Goal: Information Seeking & Learning: Learn about a topic

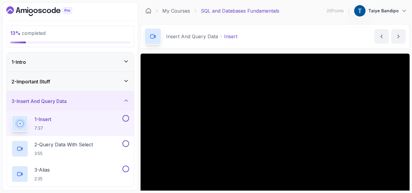
scroll to position [34, 0]
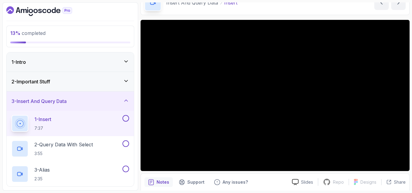
click at [276, 14] on div "Insert And Query Data Insert Insert by [PERSON_NAME]" at bounding box center [274, 2] width 269 height 25
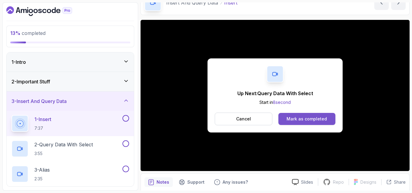
click at [317, 119] on div "Mark as completed" at bounding box center [306, 119] width 40 height 6
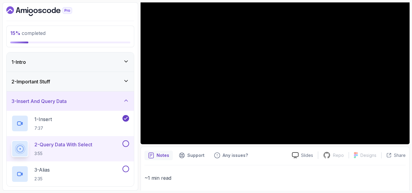
scroll to position [62, 0]
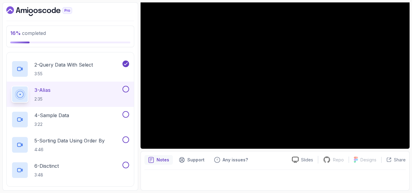
scroll to position [81, 0]
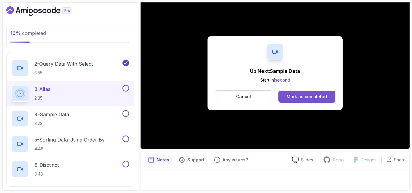
click at [321, 92] on button "Mark as completed" at bounding box center [306, 97] width 57 height 12
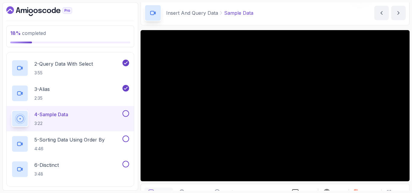
scroll to position [22, 0]
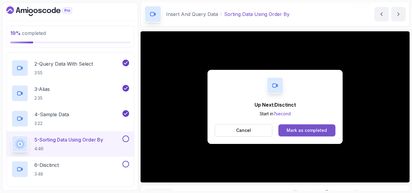
click at [299, 134] on button "Mark as completed" at bounding box center [306, 131] width 57 height 12
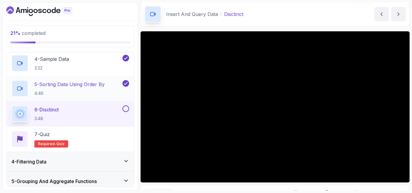
scroll to position [136, 0]
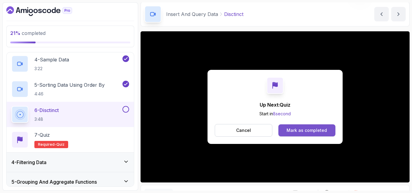
click at [292, 132] on div "Mark as completed" at bounding box center [306, 131] width 40 height 6
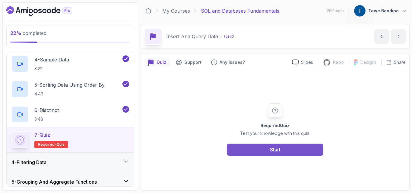
click at [282, 153] on button "Start" at bounding box center [275, 150] width 96 height 12
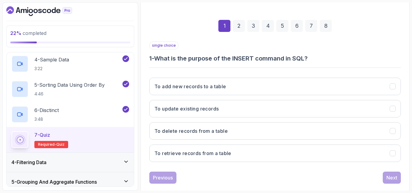
scroll to position [76, 0]
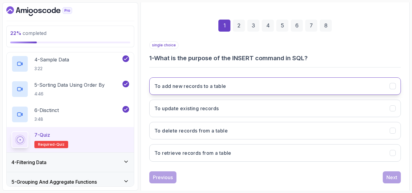
click at [234, 87] on button "To add new records to a table" at bounding box center [274, 85] width 251 height 17
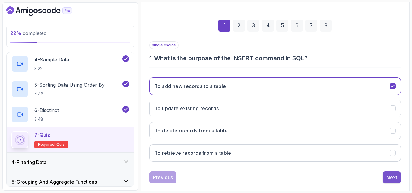
click at [394, 181] on div "Next" at bounding box center [391, 177] width 11 height 7
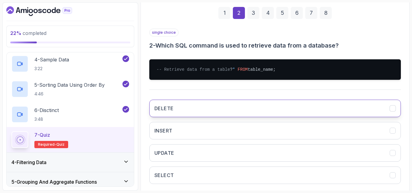
scroll to position [94, 0]
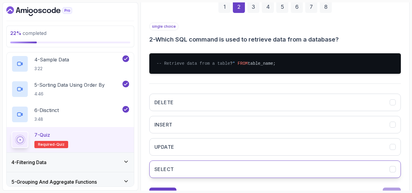
click at [222, 175] on button "SELECT" at bounding box center [274, 169] width 251 height 17
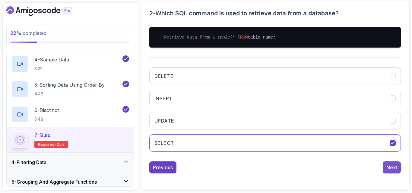
click at [396, 170] on div "Next" at bounding box center [391, 167] width 11 height 7
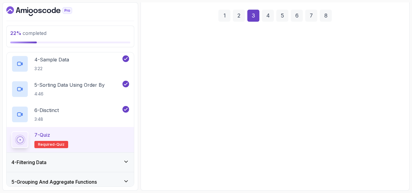
scroll to position [86, 0]
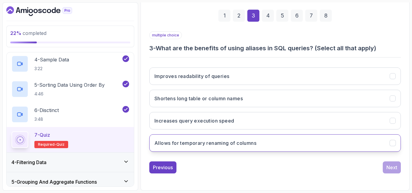
click at [311, 143] on button "Allows for temporary renaming of columns" at bounding box center [274, 142] width 251 height 17
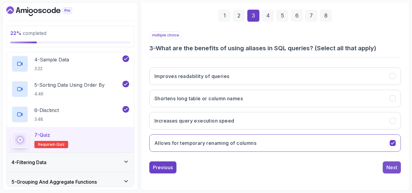
click at [390, 166] on div "Next" at bounding box center [391, 167] width 11 height 7
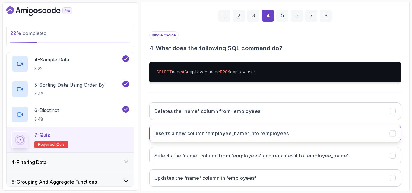
scroll to position [121, 0]
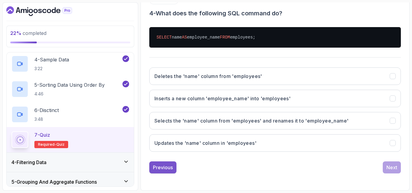
click at [160, 166] on div "Previous" at bounding box center [163, 167] width 20 height 7
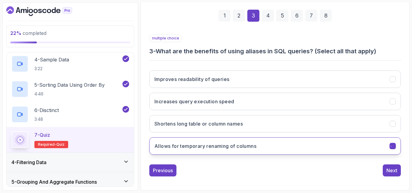
scroll to position [86, 0]
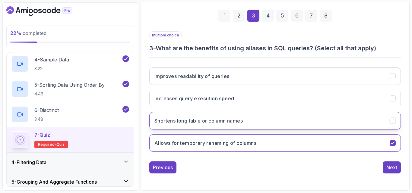
click at [213, 116] on button "Shortens long table or column names" at bounding box center [274, 120] width 251 height 17
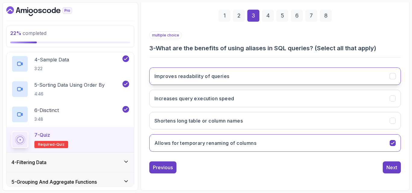
click at [233, 73] on button "Improves readability of queries" at bounding box center [274, 76] width 251 height 17
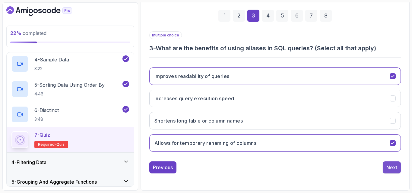
click at [390, 167] on div "Next" at bounding box center [391, 167] width 11 height 7
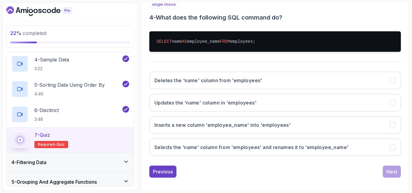
scroll to position [121, 0]
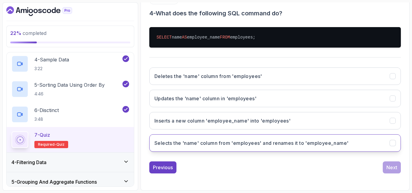
click at [379, 147] on button "Selects the 'name' column from 'employees' and renames it to 'employee_name'" at bounding box center [274, 142] width 251 height 17
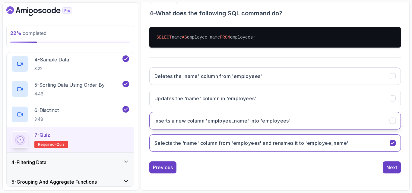
click at [374, 126] on button "Inserts a new column 'employee_name' into 'employees'" at bounding box center [274, 120] width 251 height 17
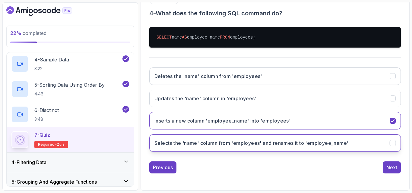
click at [376, 141] on button "Selects the 'name' column from 'employees' and renames it to 'employee_name'" at bounding box center [274, 142] width 251 height 17
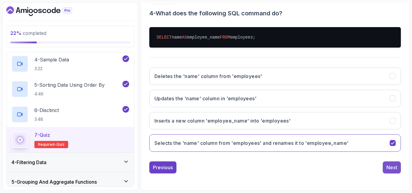
click at [391, 164] on div "Next" at bounding box center [391, 167] width 11 height 7
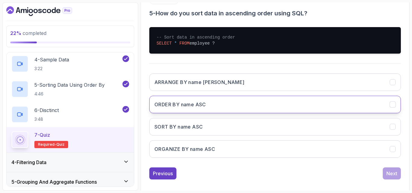
click at [394, 102] on icon "ORDER BY name ASC" at bounding box center [393, 105] width 6 height 6
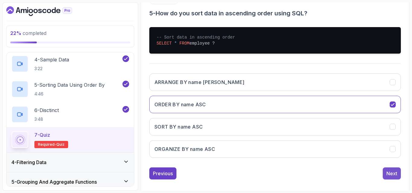
click at [392, 173] on div "Next" at bounding box center [391, 173] width 11 height 7
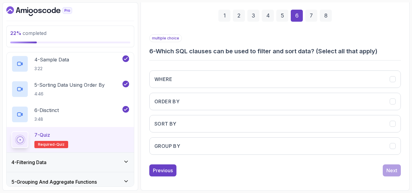
scroll to position [86, 0]
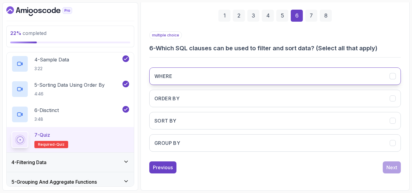
click at [319, 78] on button "WHERE" at bounding box center [274, 76] width 251 height 17
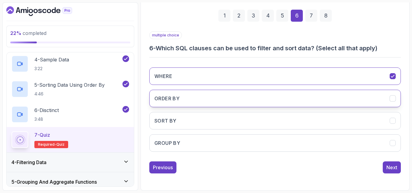
click at [314, 94] on button "ORDER BY" at bounding box center [274, 98] width 251 height 17
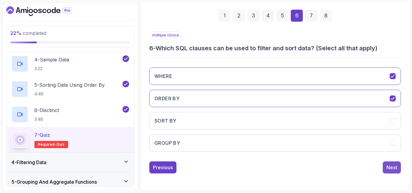
click at [388, 166] on div "Next" at bounding box center [391, 167] width 11 height 7
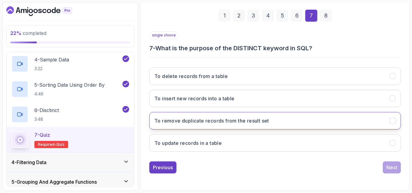
click at [375, 118] on button "To remove duplicate records from the result set" at bounding box center [274, 120] width 251 height 17
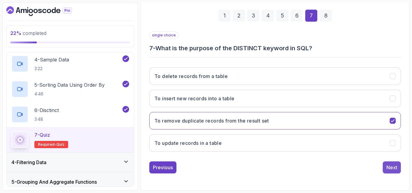
click at [387, 170] on div "Next" at bounding box center [391, 167] width 11 height 7
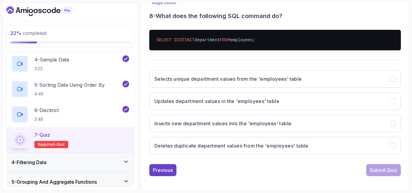
scroll to position [121, 0]
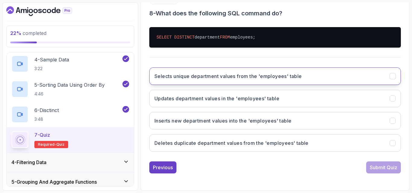
click at [389, 82] on button "Selects unique department values from the 'employees' table" at bounding box center [274, 76] width 251 height 17
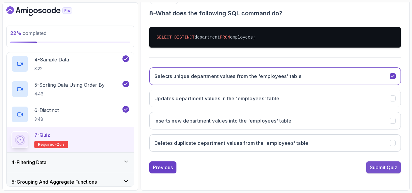
click at [383, 162] on button "Submit Quiz" at bounding box center [383, 168] width 35 height 12
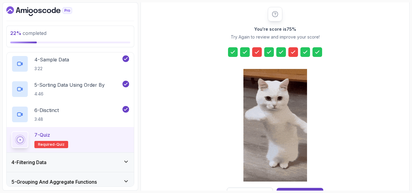
scroll to position [96, 0]
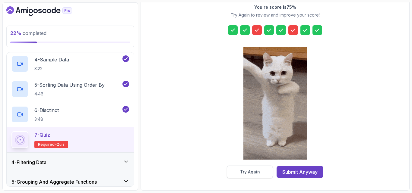
click at [245, 172] on div "Try Again" at bounding box center [250, 172] width 20 height 6
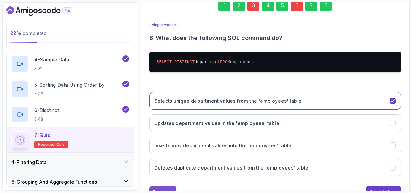
click at [171, 188] on button "Previous" at bounding box center [162, 192] width 27 height 12
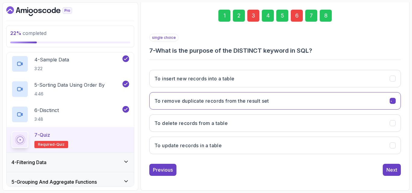
scroll to position [86, 0]
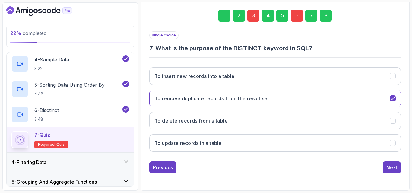
click at [171, 188] on div "Quiz Support Any issues? Slides Repo Repository not available Designs Design no…" at bounding box center [274, 79] width 269 height 223
click at [162, 170] on div "Previous" at bounding box center [163, 167] width 20 height 7
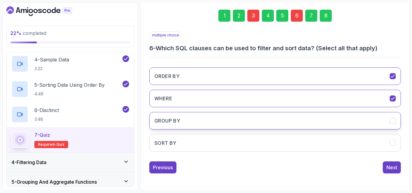
click at [297, 116] on button "GROUP BY" at bounding box center [274, 120] width 251 height 17
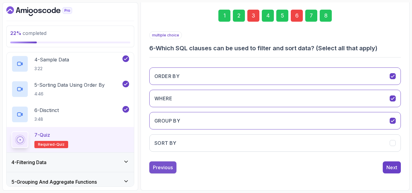
click at [168, 167] on div "Previous" at bounding box center [163, 167] width 20 height 7
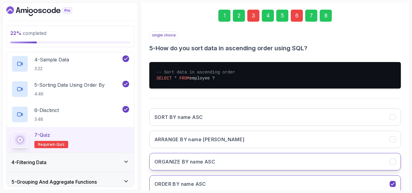
scroll to position [127, 0]
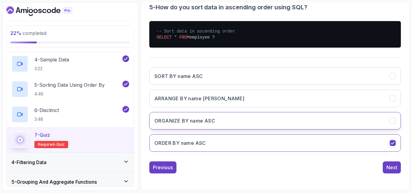
click at [156, 166] on div "Previous" at bounding box center [163, 167] width 20 height 7
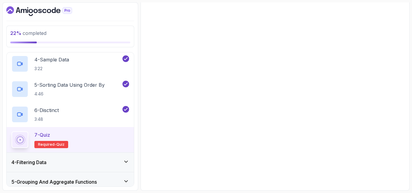
click at [156, 166] on div "Previous" at bounding box center [163, 167] width 20 height 7
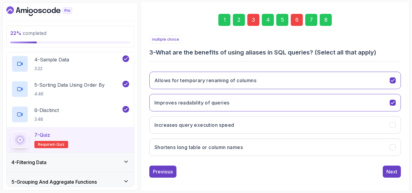
scroll to position [84, 0]
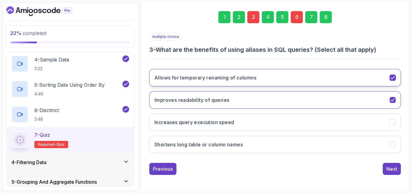
click at [251, 73] on button "Allows for temporary renaming of columns" at bounding box center [274, 77] width 251 height 17
click at [302, 77] on button "Allows for temporary renaming of columns" at bounding box center [274, 77] width 251 height 17
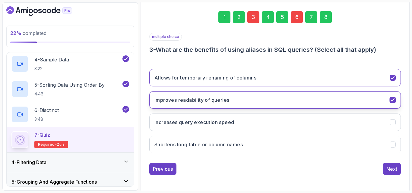
click at [285, 100] on button "Improves readability of queries" at bounding box center [274, 99] width 251 height 17
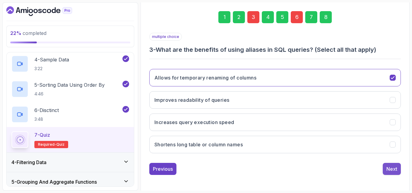
click at [392, 169] on div "Next" at bounding box center [391, 169] width 11 height 7
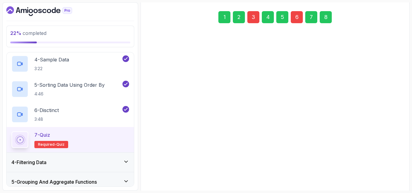
click at [392, 169] on div "Next" at bounding box center [391, 169] width 11 height 7
click at [392, 169] on div "Next" at bounding box center [391, 165] width 11 height 7
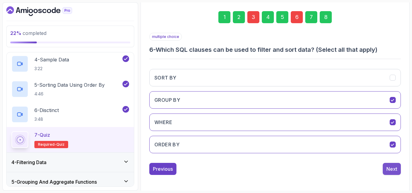
click at [392, 169] on div "Next" at bounding box center [391, 169] width 11 height 7
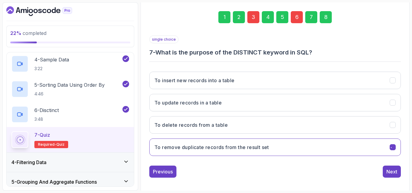
click at [392, 169] on div "Next" at bounding box center [391, 171] width 11 height 7
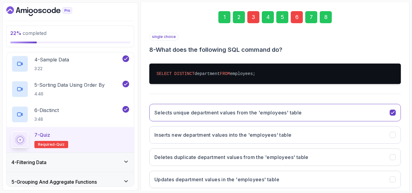
scroll to position [121, 0]
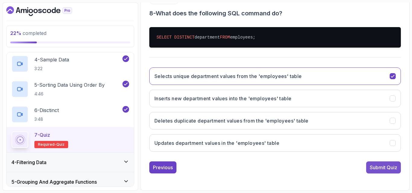
click at [378, 167] on div "Submit Quiz" at bounding box center [383, 167] width 27 height 7
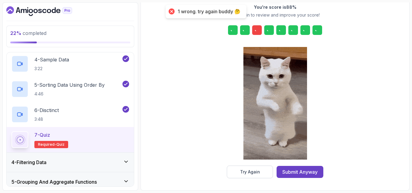
scroll to position [96, 0]
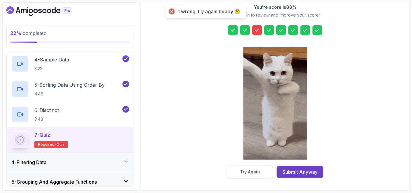
click at [248, 169] on button "Try Again" at bounding box center [250, 172] width 46 height 13
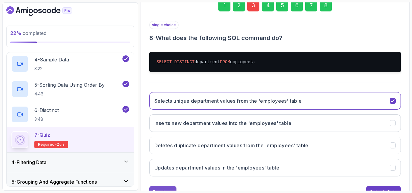
click at [157, 188] on button "Previous" at bounding box center [162, 192] width 27 height 12
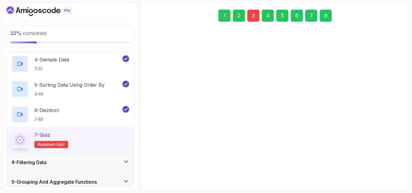
scroll to position [86, 0]
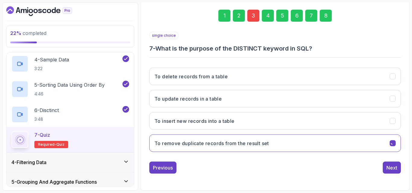
click at [157, 188] on div "Quiz Support Any issues? Slides Repo Repository not available Designs Design no…" at bounding box center [274, 79] width 269 height 223
click at [157, 172] on button "Previous" at bounding box center [162, 168] width 27 height 12
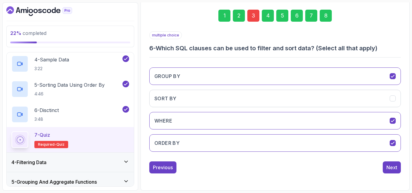
click at [157, 172] on button "Previous" at bounding box center [162, 168] width 27 height 12
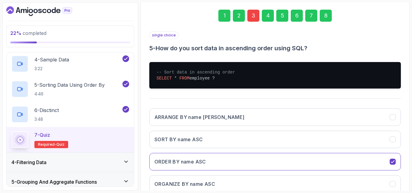
scroll to position [127, 0]
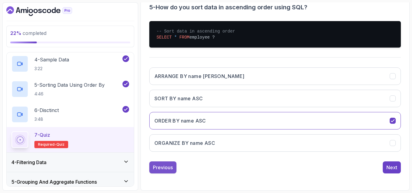
click at [159, 167] on div "Previous" at bounding box center [163, 167] width 20 height 7
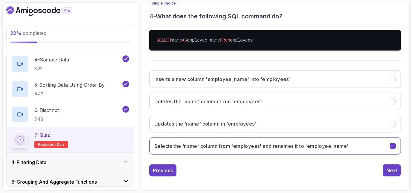
scroll to position [121, 0]
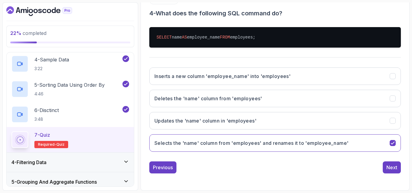
click at [159, 167] on div "Previous" at bounding box center [163, 167] width 20 height 7
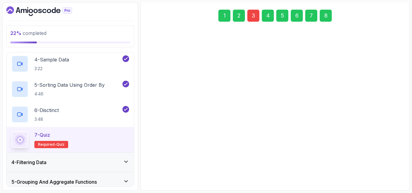
scroll to position [86, 0]
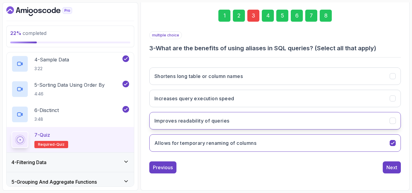
click at [187, 124] on h3 "Improves readability of queries" at bounding box center [191, 120] width 75 height 7
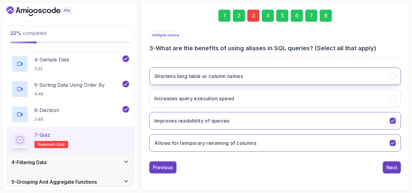
click at [215, 79] on h3 "Shortens long table or column names" at bounding box center [198, 76] width 88 height 7
click at [382, 167] on div "Previous Next" at bounding box center [274, 168] width 251 height 12
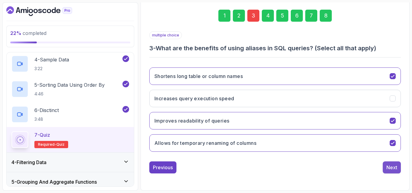
click at [388, 167] on div "Next" at bounding box center [391, 167] width 11 height 7
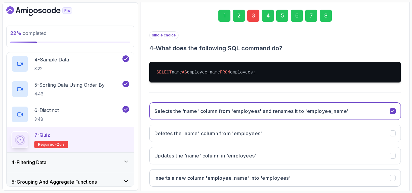
scroll to position [121, 0]
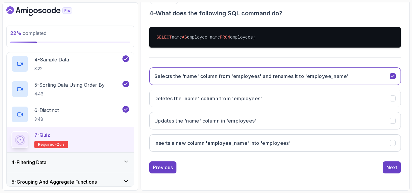
click at [388, 167] on div "Next" at bounding box center [391, 167] width 11 height 7
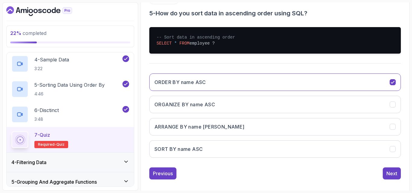
click at [388, 167] on div "single choice 5 - How do you sort data in ascending order using SQL? -- Sort da…" at bounding box center [274, 87] width 251 height 183
click at [388, 172] on div "Next" at bounding box center [391, 173] width 11 height 7
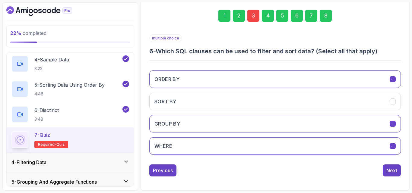
scroll to position [86, 0]
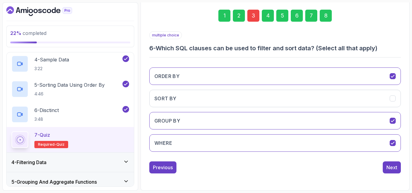
click at [388, 172] on button "Next" at bounding box center [392, 168] width 18 height 12
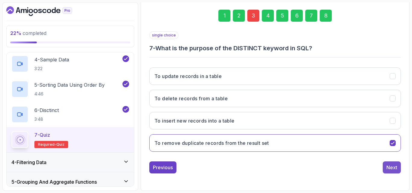
click at [392, 169] on div "Next" at bounding box center [391, 167] width 11 height 7
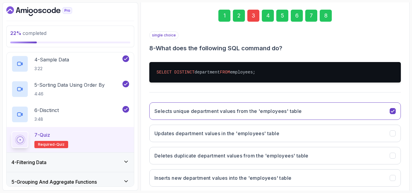
scroll to position [121, 0]
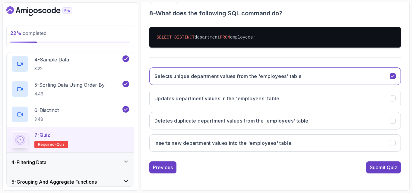
click at [392, 169] on div "Submit Quiz" at bounding box center [383, 167] width 27 height 7
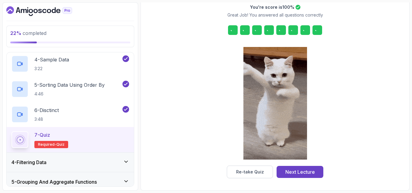
scroll to position [96, 0]
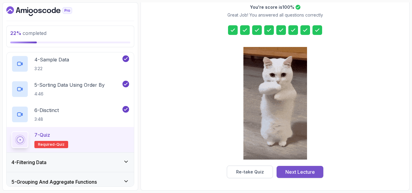
click at [316, 169] on button "Next Lecture" at bounding box center [299, 172] width 47 height 12
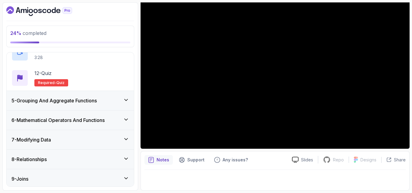
scroll to position [344, 0]
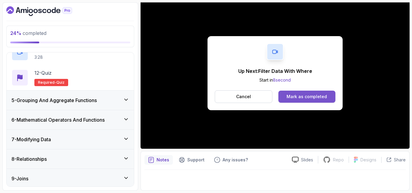
click at [325, 99] on div "Mark as completed" at bounding box center [306, 97] width 40 height 6
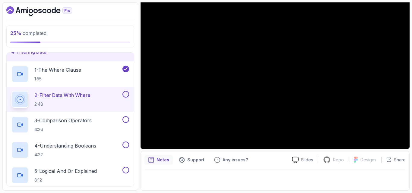
scroll to position [69, 0]
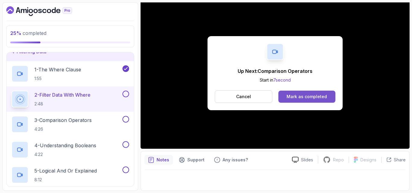
click at [310, 99] on div "Mark as completed" at bounding box center [306, 97] width 40 height 6
